Goal: Find specific page/section: Find specific page/section

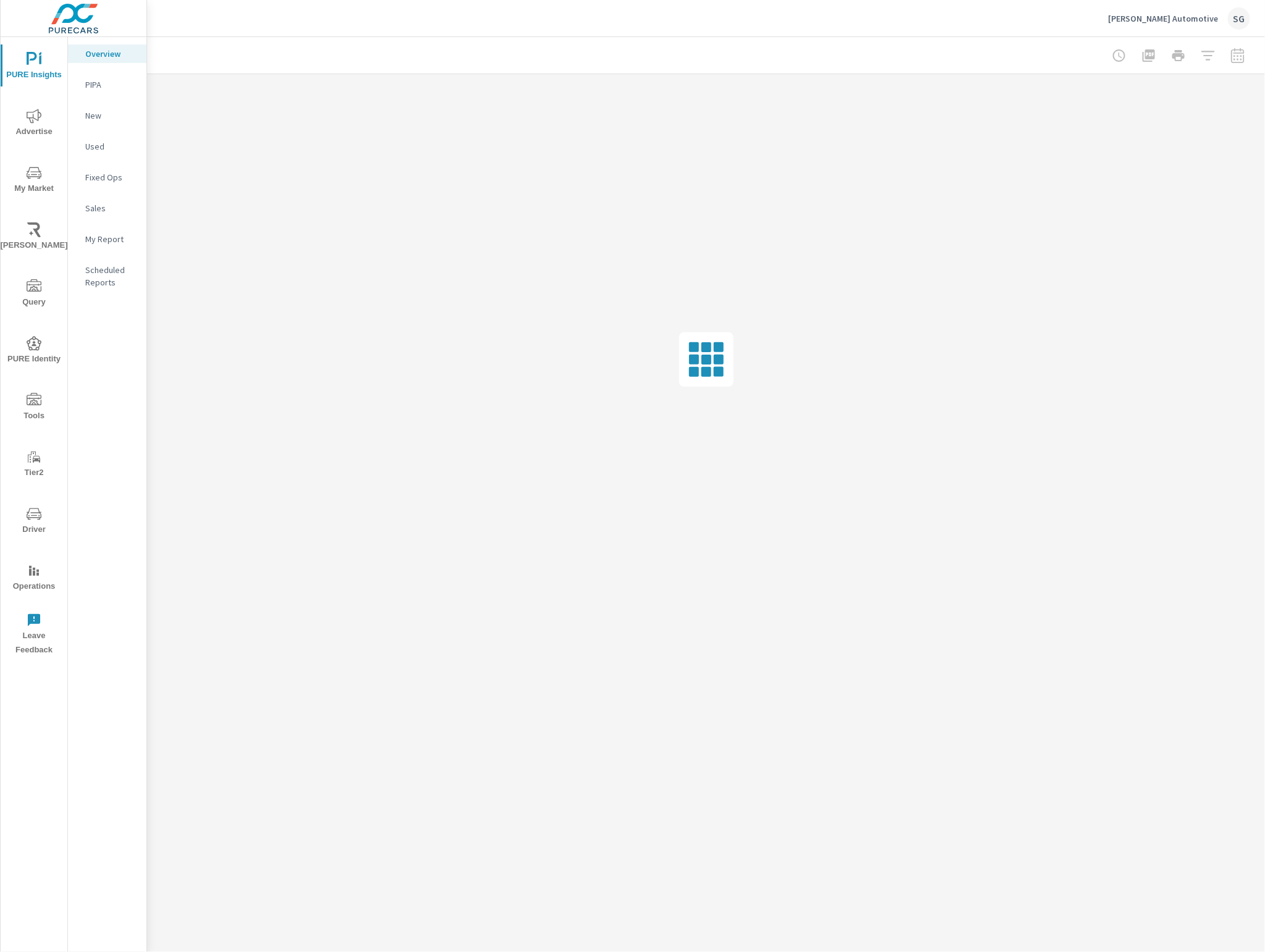
click at [32, 398] on icon "nav menu" at bounding box center [34, 399] width 15 height 12
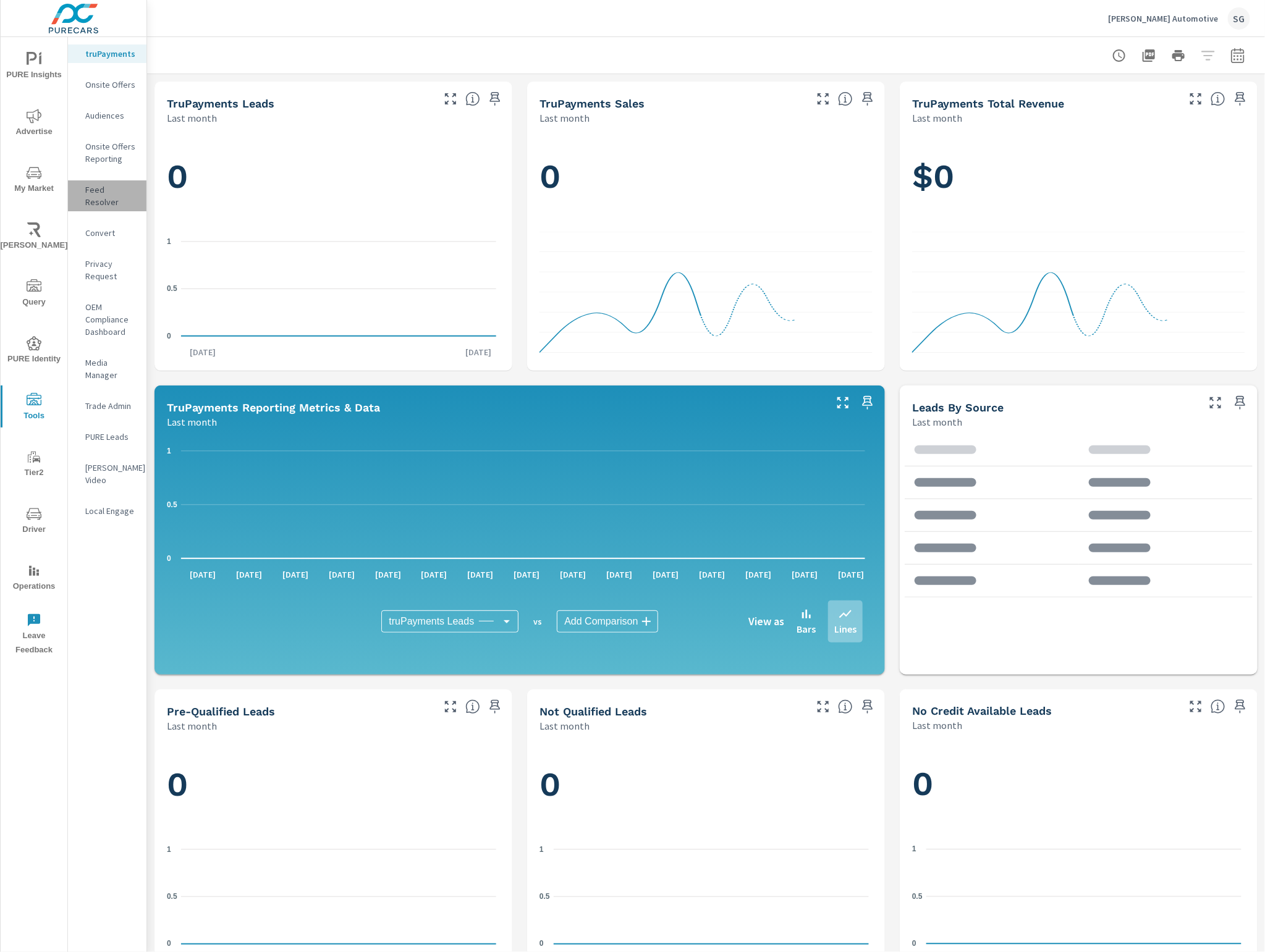
click at [115, 198] on div "Feed Resolver" at bounding box center [108, 195] width 79 height 31
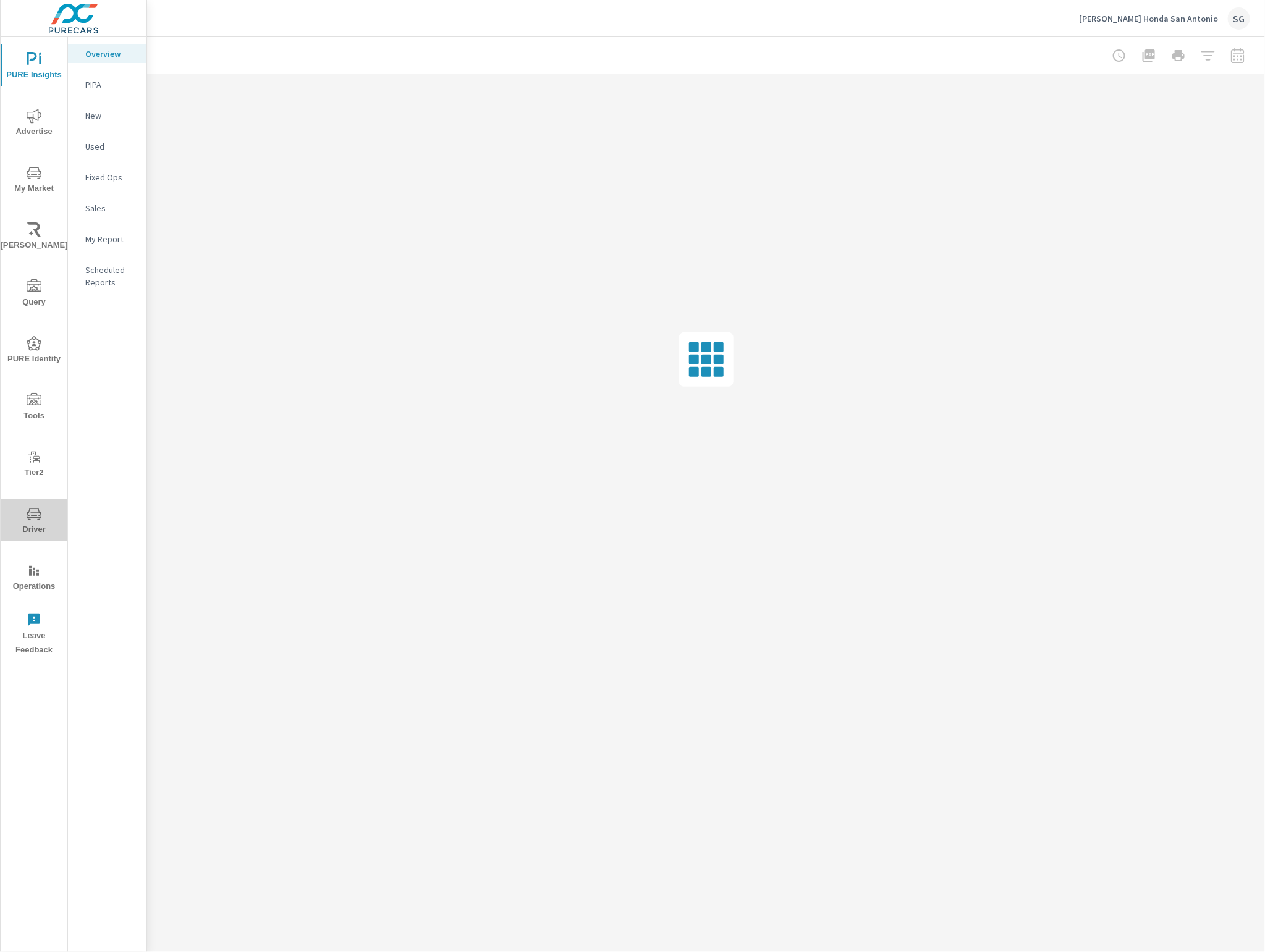
drag, startPoint x: 33, startPoint y: 513, endPoint x: 25, endPoint y: 510, distance: 8.5
click at [32, 514] on icon "nav menu" at bounding box center [34, 514] width 15 height 15
